Goal: Task Accomplishment & Management: Use online tool/utility

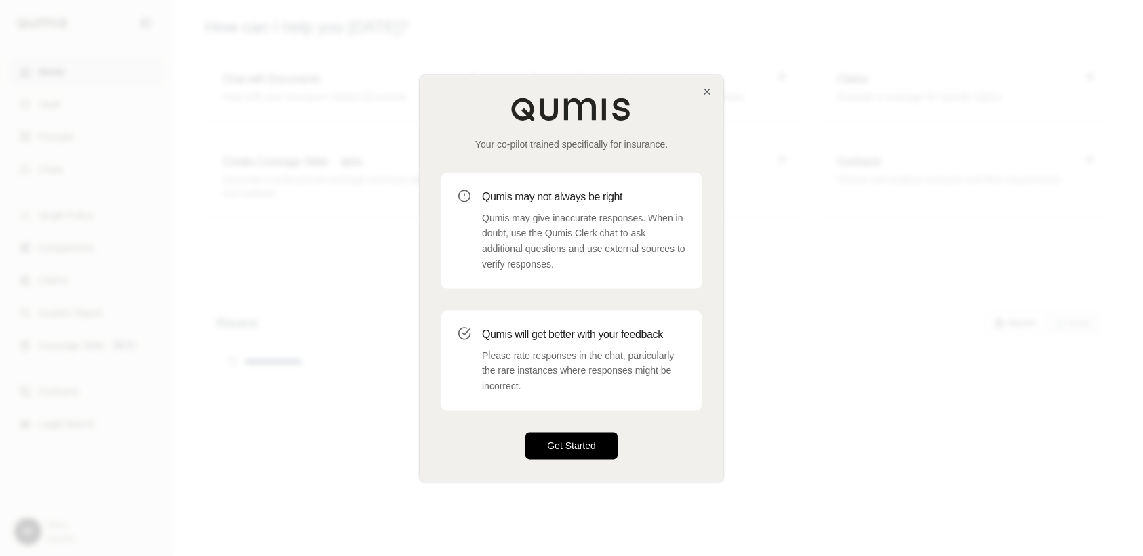
click at [556, 446] on button "Get Started" at bounding box center [571, 445] width 92 height 27
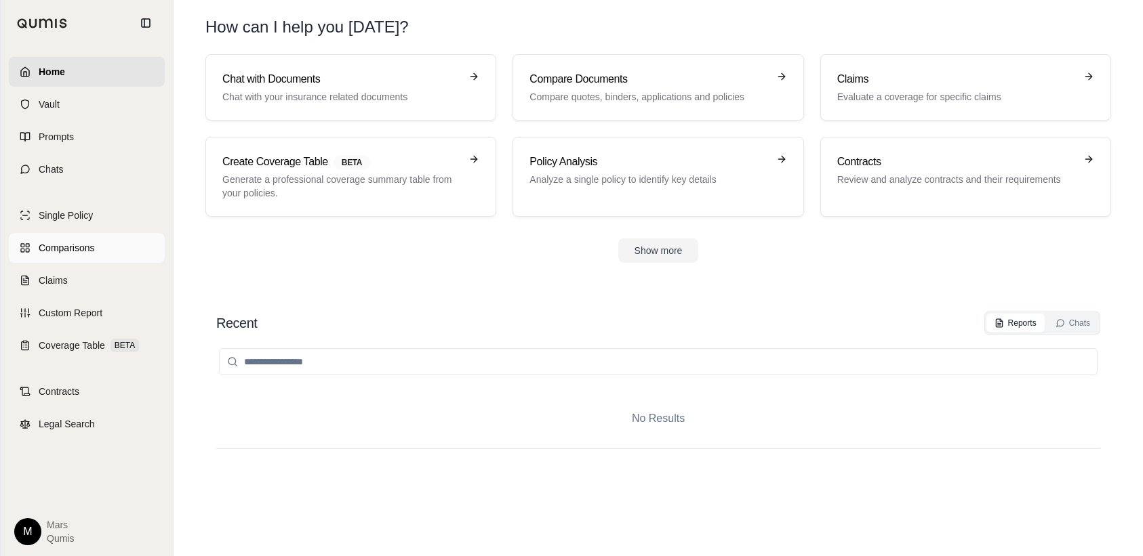
click at [65, 249] on span "Comparisons" at bounding box center [67, 248] width 56 height 14
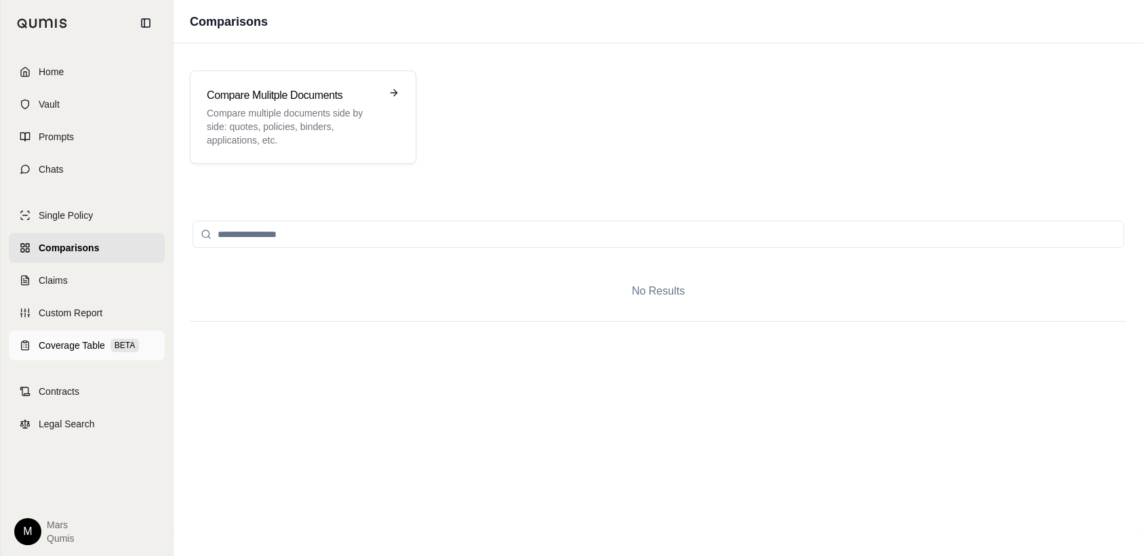
click at [62, 344] on span "Coverage Table" at bounding box center [72, 346] width 66 height 14
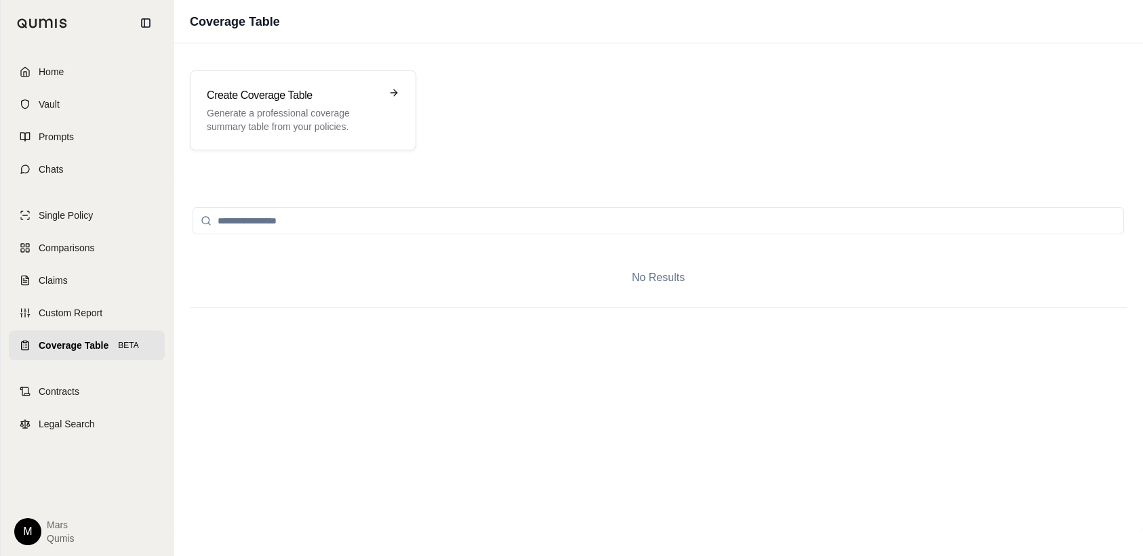
click at [370, 222] on input "search" at bounding box center [657, 220] width 931 height 27
type input "*"
click at [262, 106] on div "Create Coverage Table Generate a professional coverage summary table from your …" at bounding box center [293, 110] width 173 height 46
